Goal: Information Seeking & Learning: Learn about a topic

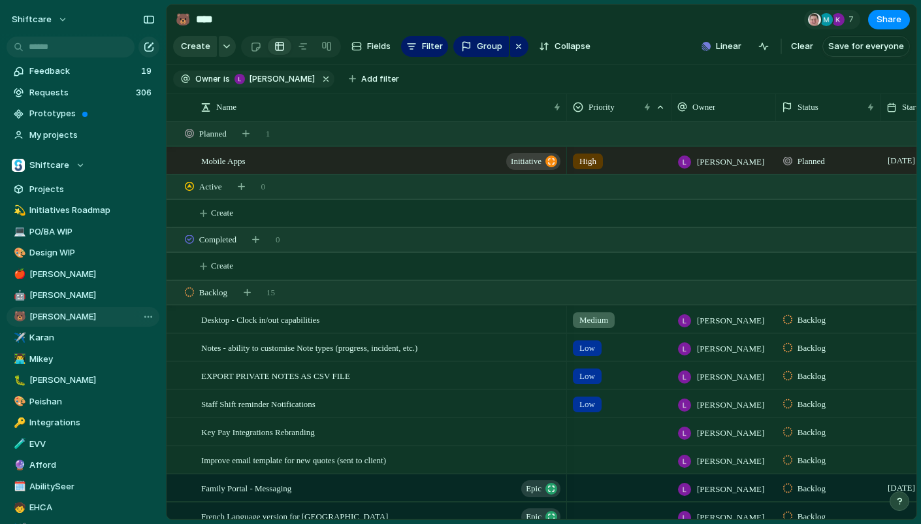
click at [103, 311] on span "[PERSON_NAME]" at bounding box center [91, 316] width 125 height 13
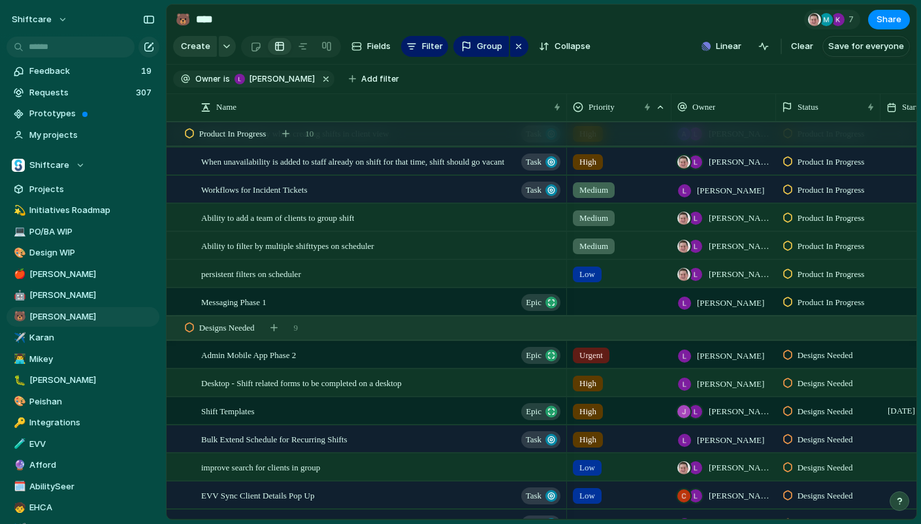
scroll to position [826, 0]
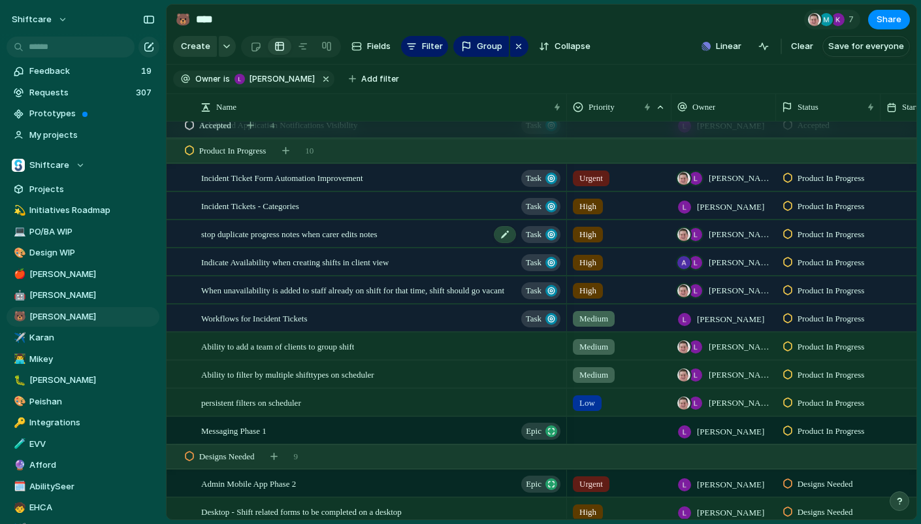
click at [346, 235] on span "stop duplicate progress notes when carer edits notes" at bounding box center [289, 233] width 176 height 15
